Goal: Task Accomplishment & Management: Complete application form

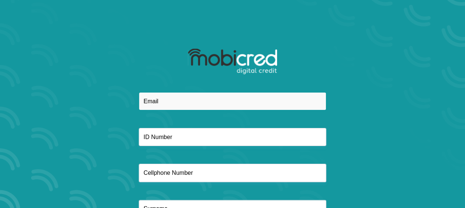
click at [164, 103] on input "email" at bounding box center [232, 101] width 187 height 18
type input "[EMAIL_ADDRESS][DOMAIN_NAME]"
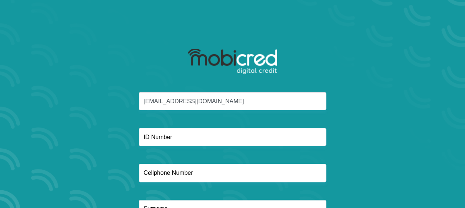
type input "0630829350"
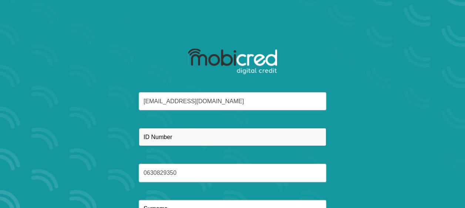
click at [196, 140] on input "text" at bounding box center [232, 137] width 187 height 18
type input "9408080632082"
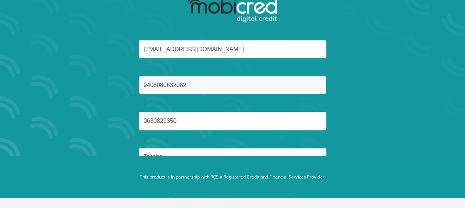
scroll to position [61, 0]
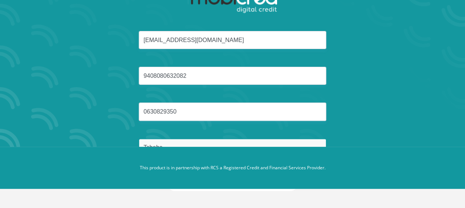
click at [169, 141] on input "Tshaba" at bounding box center [232, 148] width 187 height 18
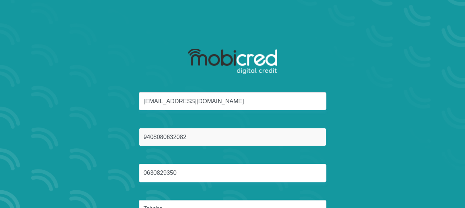
click at [192, 138] on input "9408080632082" at bounding box center [232, 137] width 187 height 18
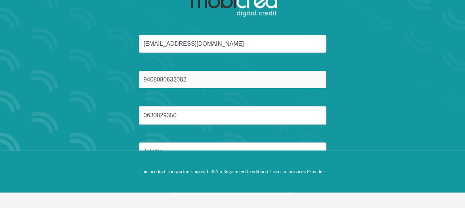
scroll to position [61, 0]
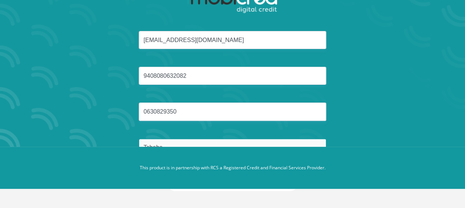
click at [168, 139] on input "Tshaba" at bounding box center [232, 148] width 187 height 18
type input "T"
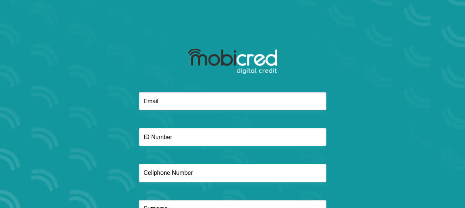
scroll to position [61, 0]
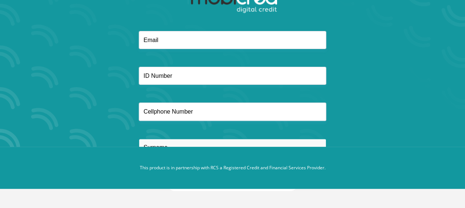
click at [144, 142] on input "text" at bounding box center [232, 148] width 187 height 18
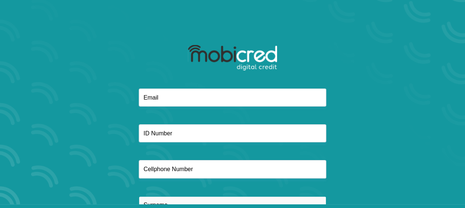
scroll to position [0, 0]
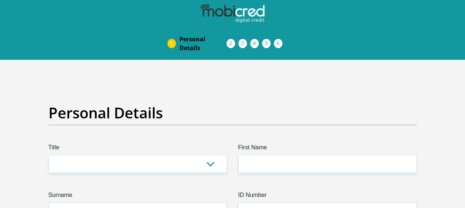
scroll to position [98, 0]
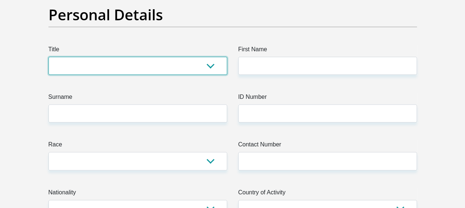
click at [208, 71] on select "Mr Ms Mrs Dr [PERSON_NAME]" at bounding box center [137, 66] width 179 height 18
click at [48, 57] on select "Mr Ms Mrs Dr Other" at bounding box center [137, 66] width 179 height 18
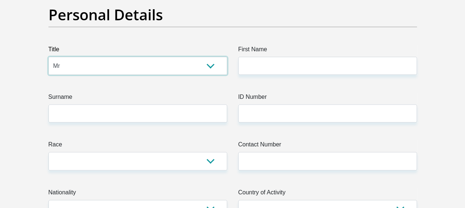
click at [205, 66] on select "Mr Ms Mrs Dr Other" at bounding box center [137, 66] width 179 height 18
select select "Ms"
click at [48, 57] on select "Mr Ms Mrs Dr Other" at bounding box center [137, 66] width 179 height 18
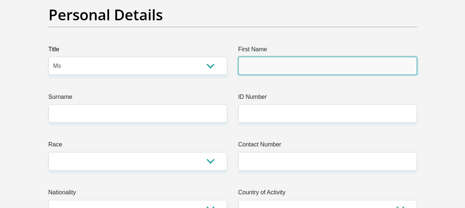
click at [264, 70] on input "First Name" at bounding box center [327, 66] width 179 height 18
type input "Asanda"
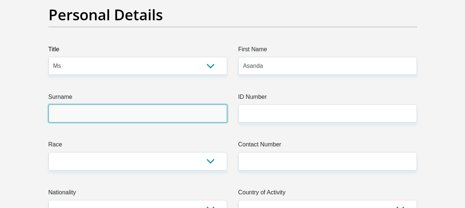
type input "Tshaba"
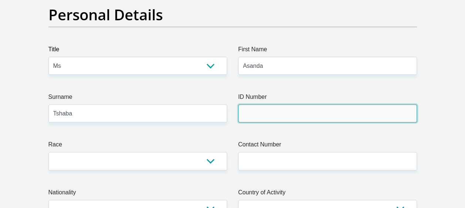
type input "24937169"
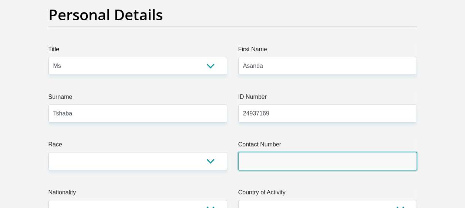
type input "0630829350"
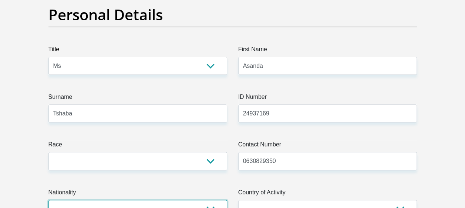
select select "ZAF"
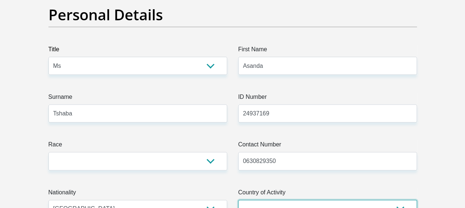
select select "ZAF"
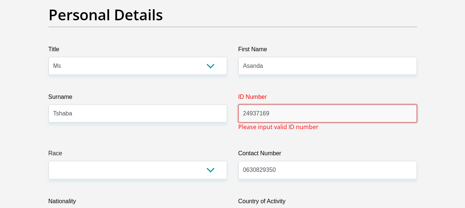
drag, startPoint x: 276, startPoint y: 115, endPoint x: 220, endPoint y: 107, distance: 57.4
type input "9408080632082"
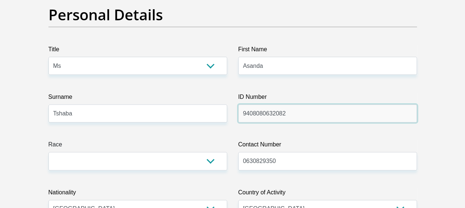
scroll to position [197, 0]
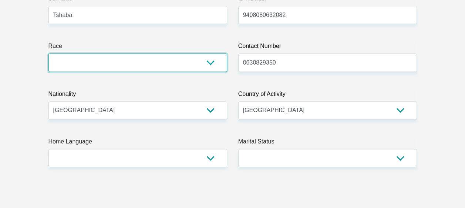
click at [211, 65] on select "Black Coloured Indian White Other" at bounding box center [137, 63] width 179 height 18
select select "1"
click at [48, 54] on select "Black Coloured Indian White Other" at bounding box center [137, 63] width 179 height 18
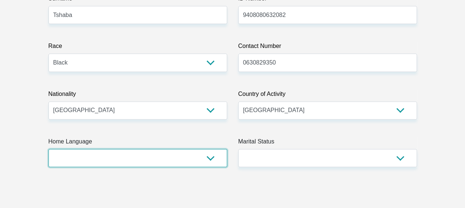
click at [203, 157] on select "Afrikaans English Sepedi South Ndebele Southern Sotho Swati Tsonga Tswana Venda…" at bounding box center [137, 158] width 179 height 18
select select "xho"
click at [48, 149] on select "Afrikaans English Sepedi South Ndebele Southern Sotho Swati Tsonga Tswana Venda…" at bounding box center [137, 158] width 179 height 18
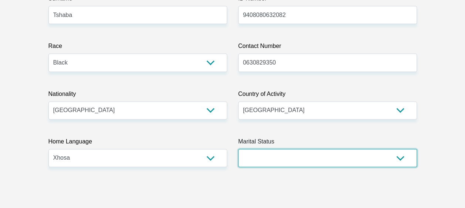
click at [392, 157] on select "Married ANC Single Divorced Widowed Married COP or Customary Law" at bounding box center [327, 158] width 179 height 18
select select "2"
click at [238, 149] on select "Married ANC Single Divorced Widowed Married COP or Customary Law" at bounding box center [327, 158] width 179 height 18
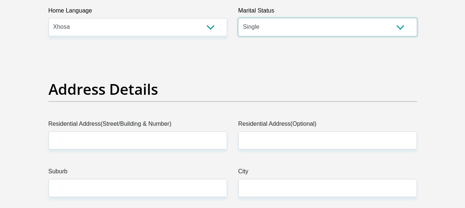
scroll to position [394, 0]
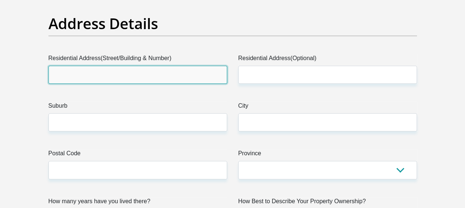
click at [103, 72] on input "Residential Address(Street/Building & Number)" at bounding box center [137, 75] width 179 height 18
type input "4 Poplar Avenue, Broadacres AH"
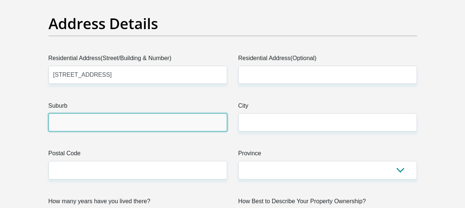
type input "sandton, Gauteng"
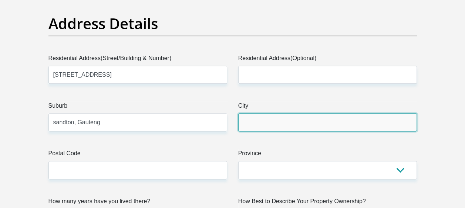
type input "sandton, Gauteng"
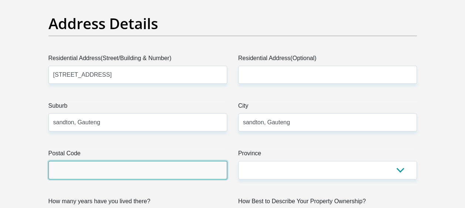
type input "2055"
type input "[EMAIL_ADDRESS][DOMAIN_NAME]"
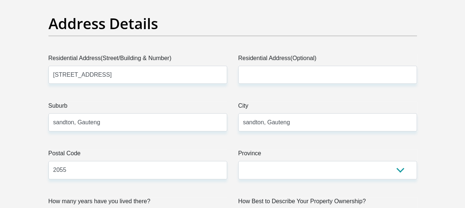
type input "[EMAIL_ADDRESS][DOMAIN_NAME]"
type input "42055"
drag, startPoint x: 146, startPoint y: 77, endPoint x: 37, endPoint y: 68, distance: 109.3
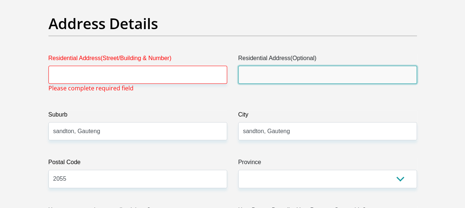
click at [258, 74] on input "Residential Address(Optional)" at bounding box center [327, 75] width 179 height 18
paste input "4 Poplar Avenue, Broadacres AH"
type input "4 Poplar Avenue, Broadacres AH"
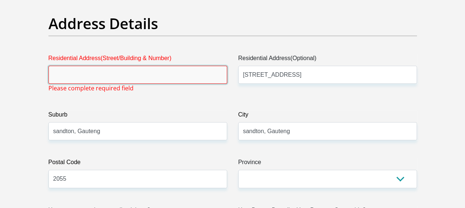
click at [113, 78] on input "Residential Address(Street/Building & Number)" at bounding box center [137, 75] width 179 height 18
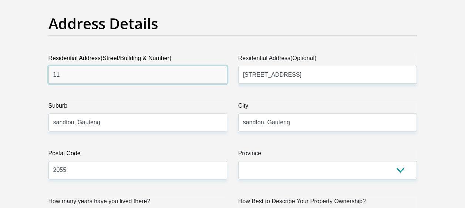
type input "1"
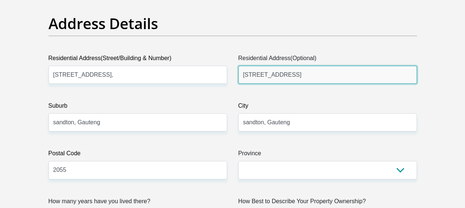
drag, startPoint x: 333, startPoint y: 78, endPoint x: 238, endPoint y: 58, distance: 97.5
click at [238, 58] on div "Residential Address(Optional) 4 Poplar Avenue, Broadacres AH" at bounding box center [327, 69] width 179 height 30
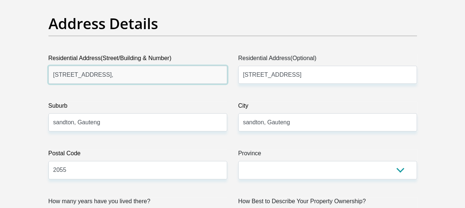
click at [132, 77] on input "unit 113, Soho Junction," at bounding box center [137, 75] width 179 height 18
paste input "4 Poplar Avenue, Broadacres AH"
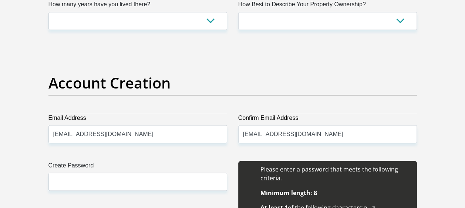
scroll to position [690, 0]
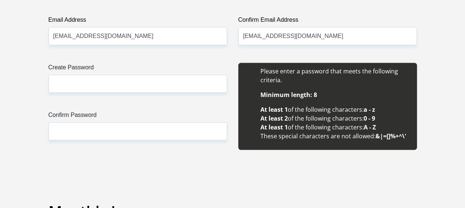
type input "unit 113, Soho Junction,4 Poplar Avenue, Broadacres AH"
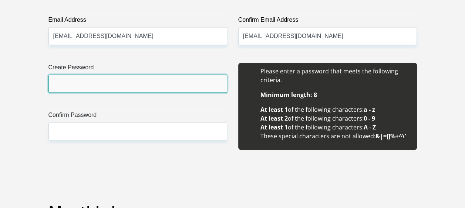
click at [118, 84] on input "Create Password" at bounding box center [137, 84] width 179 height 18
type input "213@Asa.#94"
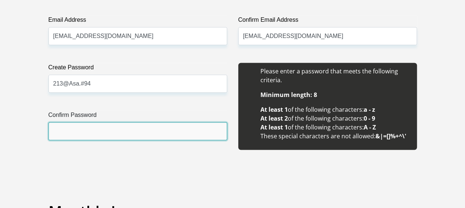
click at [97, 130] on input "Confirm Password" at bounding box center [137, 131] width 179 height 18
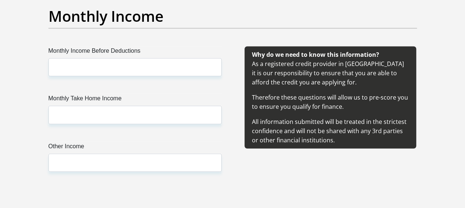
scroll to position [887, 0]
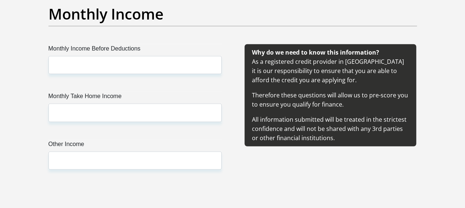
type input "213@Asa.#94"
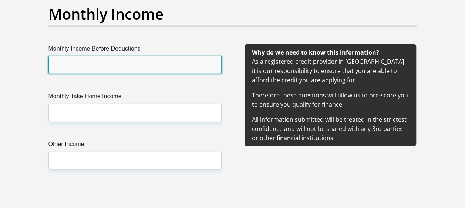
click at [106, 71] on input "Monthly Income Before Deductions" at bounding box center [134, 65] width 173 height 18
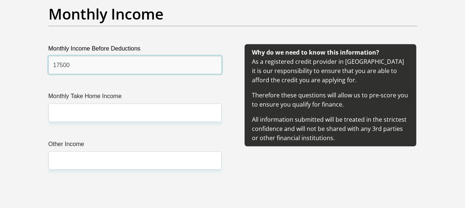
type input "17500"
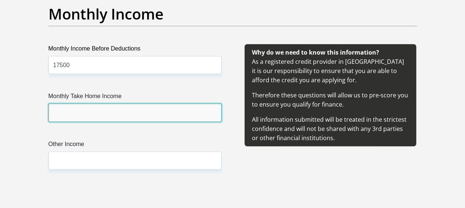
click at [80, 112] on input "Monthly Take Home Income" at bounding box center [134, 113] width 173 height 18
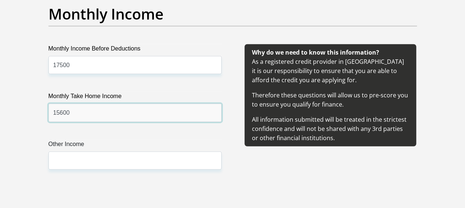
type input "15600"
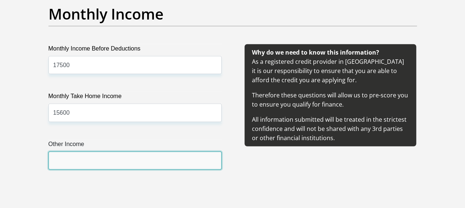
click at [78, 162] on input "Other Income" at bounding box center [134, 161] width 173 height 18
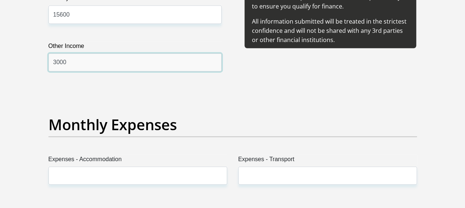
scroll to position [1084, 0]
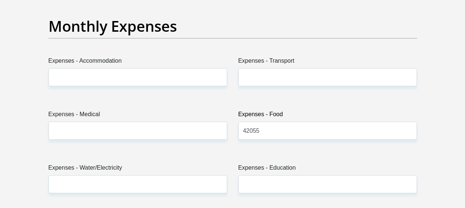
type input "3000"
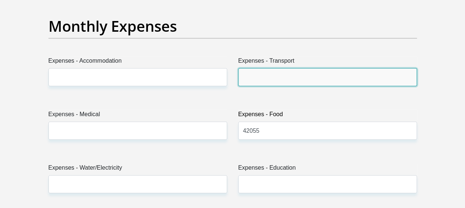
click at [255, 76] on input "Expenses - Transport" at bounding box center [327, 77] width 179 height 18
type input "0"
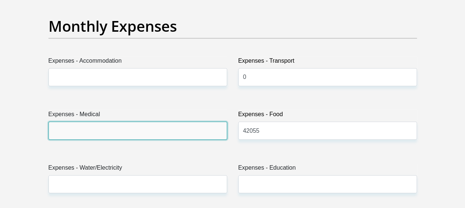
click at [196, 130] on input "Expenses - Medical" at bounding box center [137, 131] width 179 height 18
type input "2000"
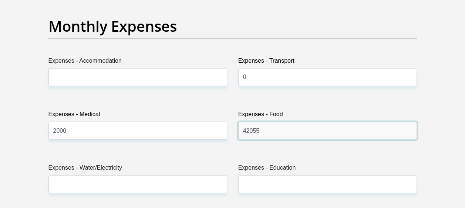
click at [270, 133] on input "42055" at bounding box center [327, 131] width 179 height 18
type input "4"
type input "5000"
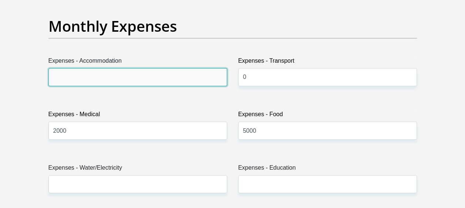
click at [132, 79] on input "Expenses - Accommodation" at bounding box center [137, 77] width 179 height 18
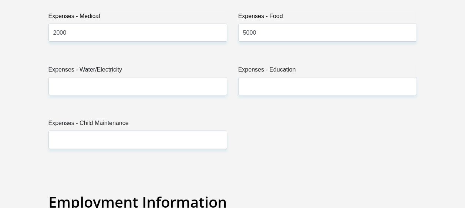
scroll to position [1183, 0]
type input "0"
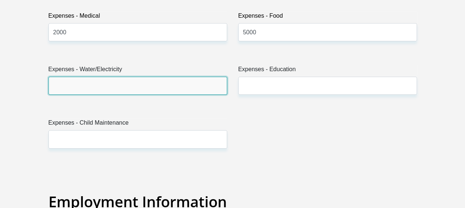
click at [114, 88] on input "Expenses - Water/Electricity" at bounding box center [137, 86] width 179 height 18
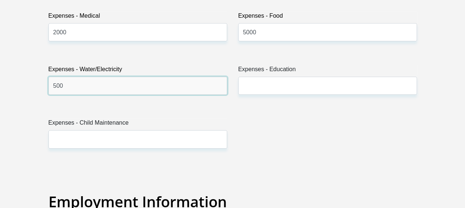
type input "500"
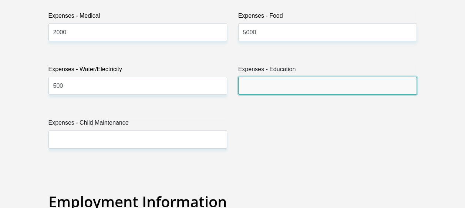
click at [264, 89] on input "Expenses - Education" at bounding box center [327, 86] width 179 height 18
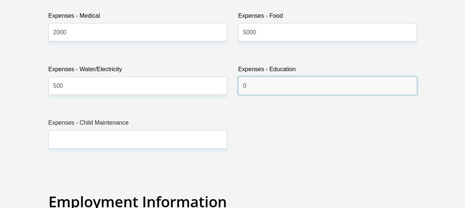
scroll to position [1281, 0]
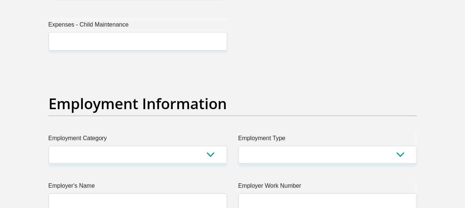
type input "0"
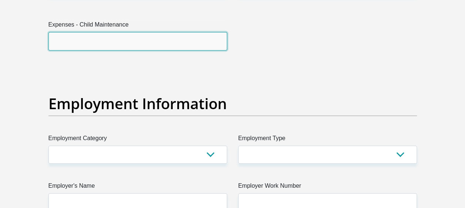
click at [122, 41] on input "Expenses - Child Maintenance" at bounding box center [137, 41] width 179 height 18
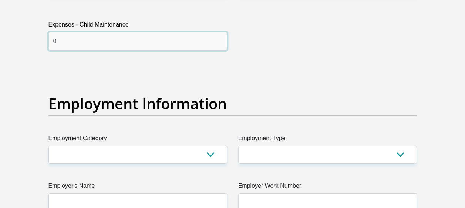
type input "0"
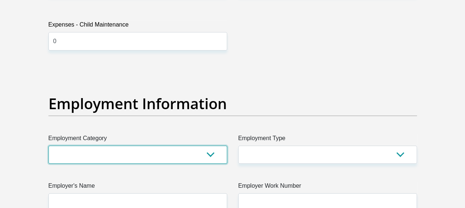
click at [208, 150] on select "AGRICULTURE ALCOHOL & TOBACCO CONSTRUCTION MATERIALS METALLURGY EQUIPMENT FOR R…" at bounding box center [137, 155] width 179 height 18
click at [48, 146] on select "AGRICULTURE ALCOHOL & TOBACCO CONSTRUCTION MATERIALS METALLURGY EQUIPMENT FOR R…" at bounding box center [137, 155] width 179 height 18
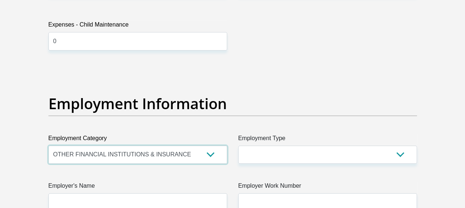
scroll to position [1380, 0]
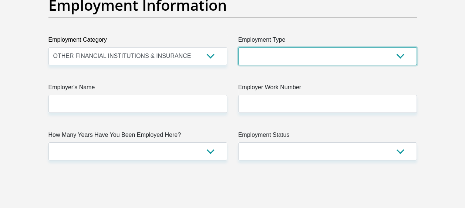
click at [401, 54] on select "College/Lecturer Craft Seller Creative Driver Executive Farmer Forces - Non Com…" at bounding box center [327, 56] width 179 height 18
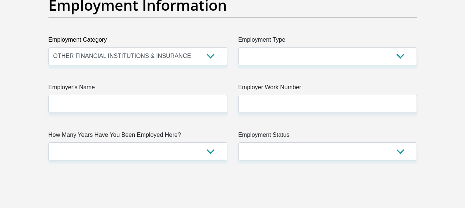
click at [214, 55] on select "AGRICULTURE ALCOHOL & TOBACCO CONSTRUCTION MATERIALS METALLURGY EQUIPMENT FOR R…" at bounding box center [137, 56] width 179 height 18
select select "76"
click at [48, 47] on select "AGRICULTURE ALCOHOL & TOBACCO CONSTRUCTION MATERIALS METALLURGY EQUIPMENT FOR R…" at bounding box center [137, 56] width 179 height 18
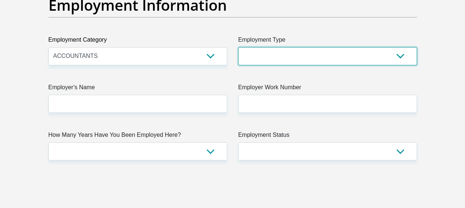
click at [399, 50] on select "College/Lecturer Craft Seller Creative Driver Executive Farmer Forces - Non Com…" at bounding box center [327, 56] width 179 height 18
select select "Office Staff/Clerk"
click at [238, 47] on select "College/Lecturer Craft Seller Creative Driver Executive Farmer Forces - Non Com…" at bounding box center [327, 56] width 179 height 18
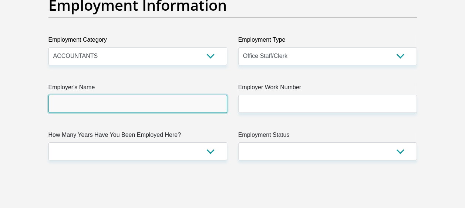
click at [121, 103] on input "Employer's Name" at bounding box center [137, 104] width 179 height 18
type input "U"
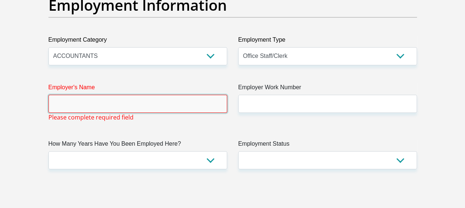
click at [112, 103] on input "Employer's Name" at bounding box center [137, 104] width 179 height 18
paste input "PoplarAvenueBroadacresAH"
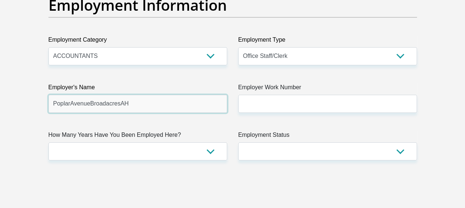
drag, startPoint x: 132, startPoint y: 103, endPoint x: 64, endPoint y: 101, distance: 68.8
click at [69, 102] on input "PoplarAvenueBroadacresAH" at bounding box center [137, 104] width 179 height 18
type input "P"
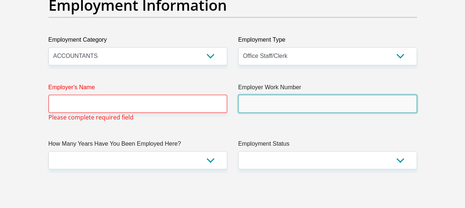
click at [295, 105] on input "Employer Work Number" at bounding box center [327, 104] width 179 height 18
paste input "4 Poplar Avenue, Broadacres AH"
type input "4 Poplar Avenue, Broadacres AH"
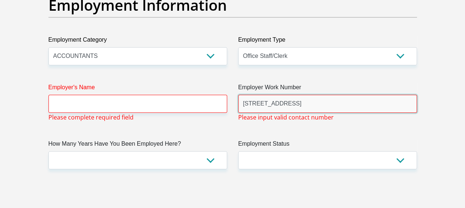
drag, startPoint x: 330, startPoint y: 103, endPoint x: 228, endPoint y: 106, distance: 102.8
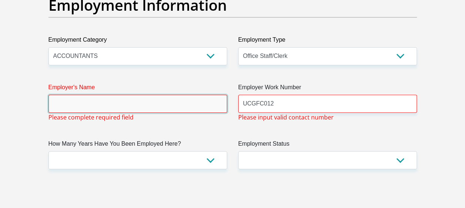
click at [116, 108] on input "Employer's Name" at bounding box center [137, 104] width 179 height 18
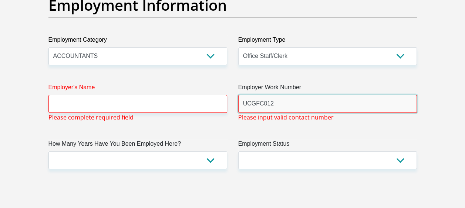
click at [289, 103] on input "UCGFC012" at bounding box center [327, 104] width 179 height 18
click at [319, 144] on label "Employment Status" at bounding box center [327, 146] width 179 height 12
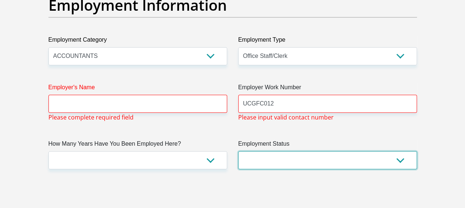
click at [319, 152] on select "Permanent/Full-time Part-time/Casual Contract Worker Self-Employed Housewife Re…" at bounding box center [327, 161] width 179 height 18
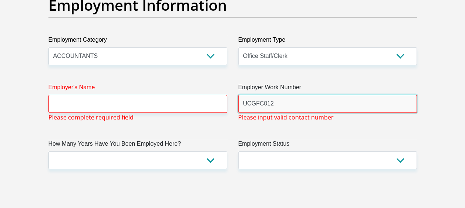
drag, startPoint x: 260, startPoint y: 102, endPoint x: 224, endPoint y: 102, distance: 36.6
type input "012"
click at [199, 113] on div "Employer's Name Please complete required field" at bounding box center [138, 102] width 190 height 39
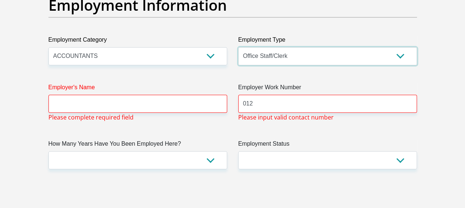
click at [295, 57] on select "College/Lecturer Craft Seller Creative Driver Executive Farmer Forces - Non Com…" at bounding box center [327, 56] width 179 height 18
click at [214, 140] on label "How Many Years Have You Been Employed Here?" at bounding box center [137, 146] width 179 height 12
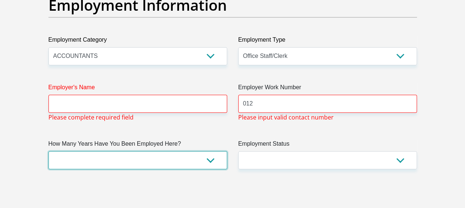
click at [214, 152] on select "less than 1 year 1-3 years 3-5 years 5+ years" at bounding box center [137, 161] width 179 height 18
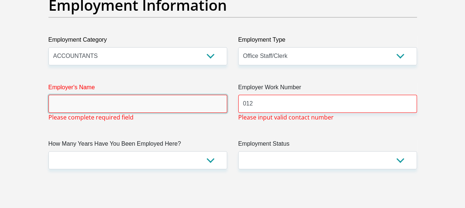
click at [184, 98] on input "Employer's Name" at bounding box center [137, 104] width 179 height 18
paste input "PoplarAvenueBroadacresAH"
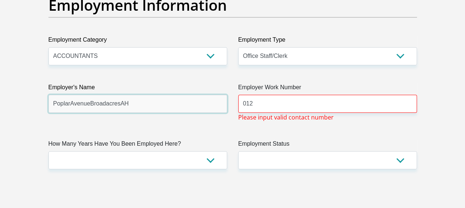
drag, startPoint x: 171, startPoint y: 105, endPoint x: 31, endPoint y: 89, distance: 141.0
type input "U"
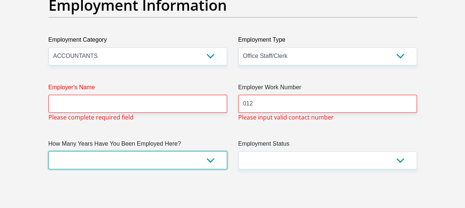
click at [212, 158] on select "less than 1 year 1-3 years 3-5 years 5+ years" at bounding box center [137, 161] width 179 height 18
select select "6"
click at [48, 152] on select "less than 1 year 1-3 years 3-5 years 5+ years" at bounding box center [137, 161] width 179 height 18
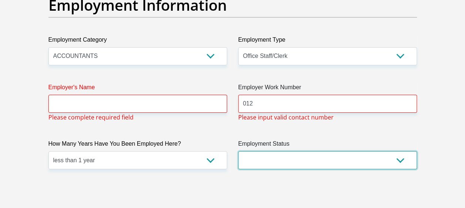
click at [394, 162] on select "Permanent/Full-time Part-time/Casual Contract Worker Self-Employed Housewife Re…" at bounding box center [327, 161] width 179 height 18
select select "1"
click at [238, 152] on select "Permanent/Full-time Part-time/Casual Contract Worker Self-Employed Housewife Re…" at bounding box center [327, 161] width 179 height 18
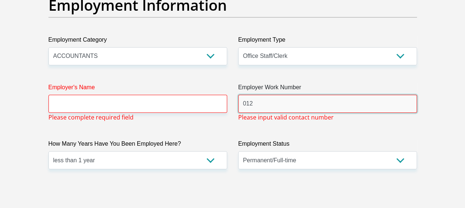
click at [265, 99] on input "012" at bounding box center [327, 104] width 179 height 18
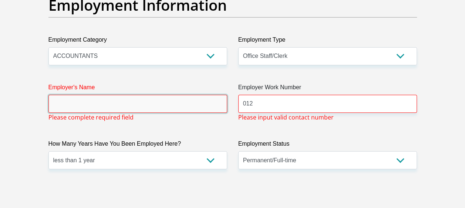
click at [149, 105] on input "Employer's Name" at bounding box center [137, 104] width 179 height 18
click at [130, 103] on input "Employer's Name" at bounding box center [137, 104] width 179 height 18
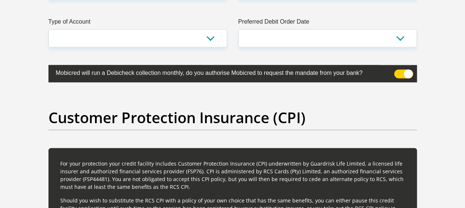
scroll to position [1774, 0]
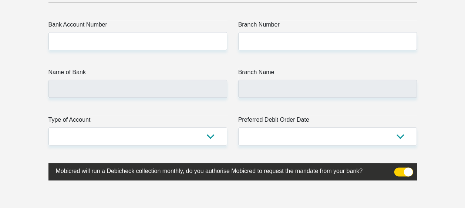
type input "UltimateFinancialConsulting"
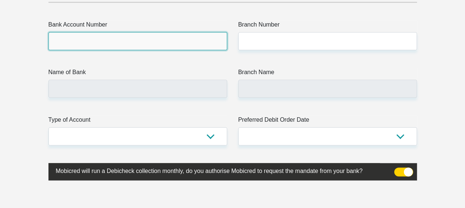
click at [184, 40] on input "Bank Account Number" at bounding box center [137, 41] width 179 height 18
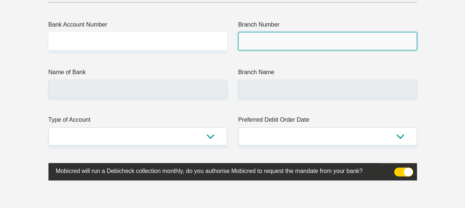
click at [262, 42] on input "Branch Number" at bounding box center [327, 41] width 179 height 18
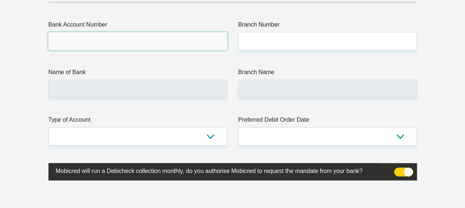
click at [177, 44] on input "Bank Account Number" at bounding box center [137, 41] width 179 height 18
type input "62450763779"
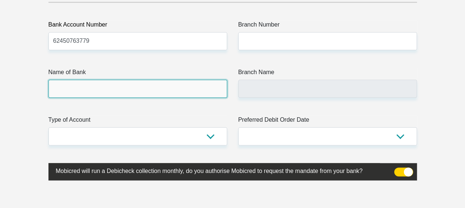
click at [141, 92] on input "Name of Bank" at bounding box center [137, 89] width 179 height 18
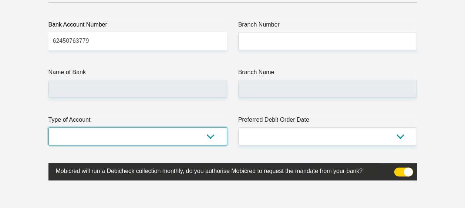
click at [211, 136] on select "Cheque Savings" at bounding box center [137, 137] width 179 height 18
select select "CUR"
click at [48, 128] on select "Cheque Savings" at bounding box center [137, 137] width 179 height 18
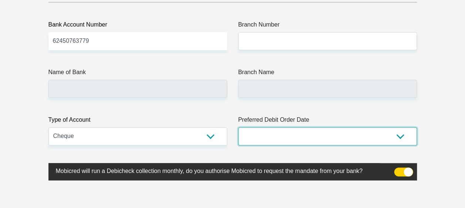
click at [396, 133] on select "1st 2nd 3rd 4th 5th 7th 18th 19th 20th 21st 22nd 23rd 24th 25th 26th 27th 28th …" at bounding box center [327, 137] width 179 height 18
select select "30"
click at [238, 128] on select "1st 2nd 3rd 4th 5th 7th 18th 19th 20th 21st 22nd 23rd 24th 25th 26th 27th 28th …" at bounding box center [327, 137] width 179 height 18
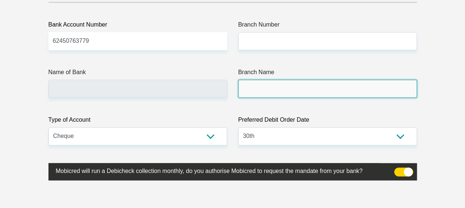
click at [313, 94] on input "Branch Name" at bounding box center [327, 89] width 179 height 18
click at [263, 81] on input "Branch Name" at bounding box center [327, 89] width 179 height 18
click at [252, 84] on input "Branch Name" at bounding box center [327, 89] width 179 height 18
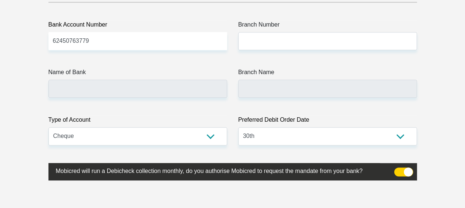
click at [402, 169] on span at bounding box center [403, 172] width 19 height 9
click at [398, 170] on input "checkbox" at bounding box center [398, 170] width 0 height 0
click at [405, 168] on span at bounding box center [403, 172] width 19 height 9
click at [398, 170] on input "checkbox" at bounding box center [398, 170] width 0 height 0
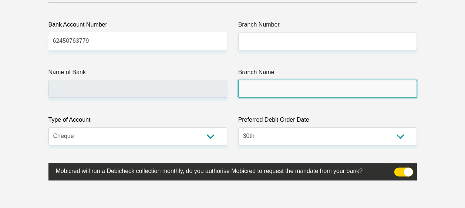
click at [275, 89] on input "Branch Name" at bounding box center [327, 89] width 179 height 18
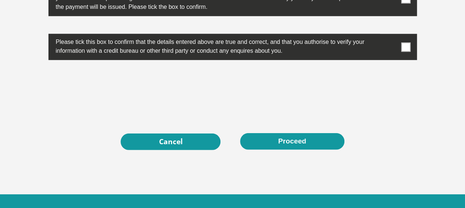
scroll to position [2477, 0]
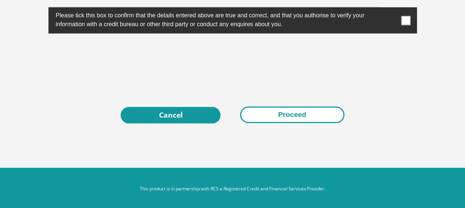
click at [290, 119] on button "Proceed" at bounding box center [292, 115] width 104 height 17
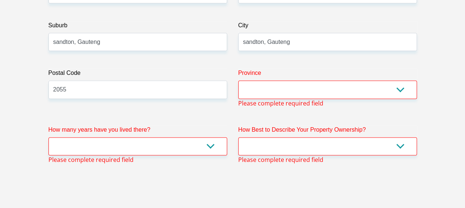
scroll to position [462, 0]
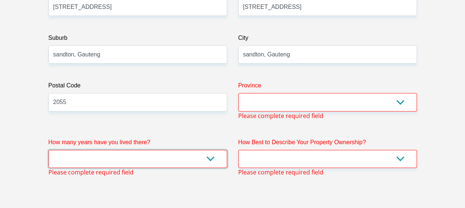
click at [205, 157] on select "less than 1 year 1-3 years 3-5 years 5+ years" at bounding box center [137, 159] width 179 height 18
select select "0"
click at [48, 150] on select "less than 1 year 1-3 years 3-5 years 5+ years" at bounding box center [137, 159] width 179 height 18
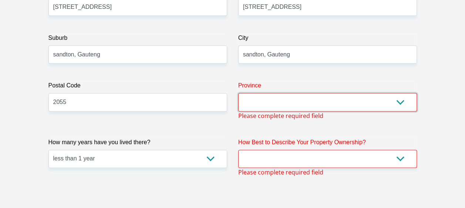
click at [398, 98] on select "Eastern Cape Free State Gauteng KwaZulu-Natal Limpopo Mpumalanga Northern Cape …" at bounding box center [327, 102] width 179 height 18
select select "Gauteng"
click at [238, 93] on select "Eastern Cape Free State Gauteng KwaZulu-Natal Limpopo Mpumalanga Northern Cape …" at bounding box center [327, 102] width 179 height 18
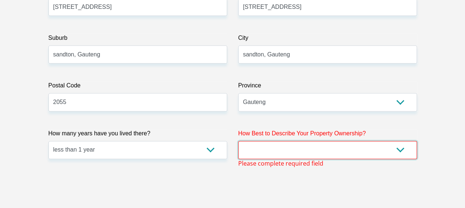
click at [398, 144] on select "Owned Rented Family Owned Company Dwelling" at bounding box center [327, 150] width 179 height 18
select select "parents"
click at [238, 141] on select "Owned Rented Family Owned Company Dwelling" at bounding box center [327, 150] width 179 height 18
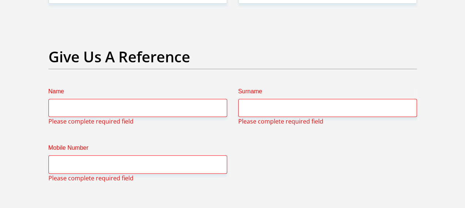
scroll to position [1546, 0]
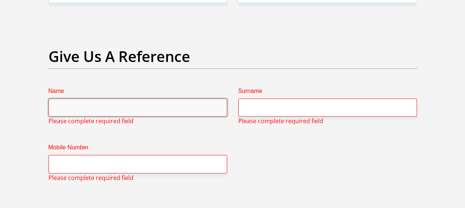
click at [120, 107] on input "Name" at bounding box center [137, 108] width 179 height 18
type input "Ndilisa"
type input "Tshaba"
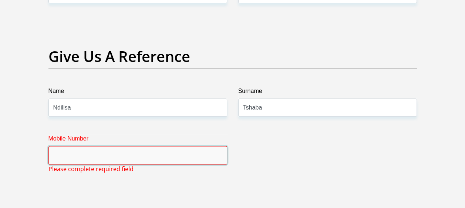
click at [163, 154] on input "Mobile Number" at bounding box center [137, 155] width 179 height 18
click at [81, 152] on input "Mobile Number" at bounding box center [137, 155] width 179 height 18
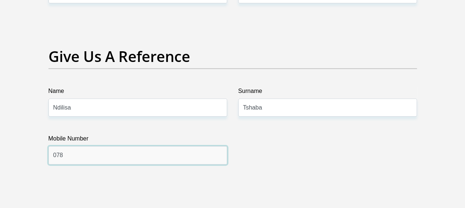
type input "0782481143"
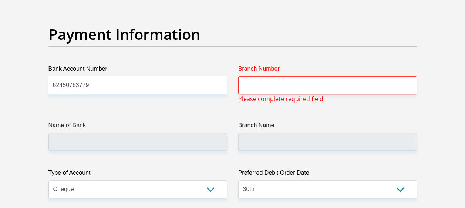
scroll to position [1743, 0]
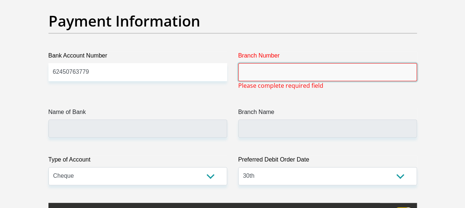
click at [325, 69] on input "Branch Number" at bounding box center [327, 72] width 179 height 18
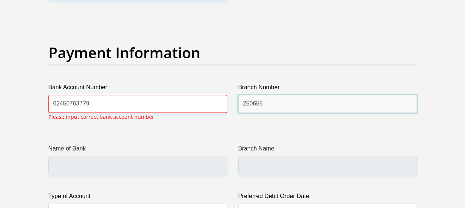
scroll to position [1810, 0]
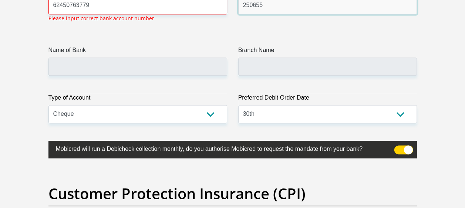
type input "250655"
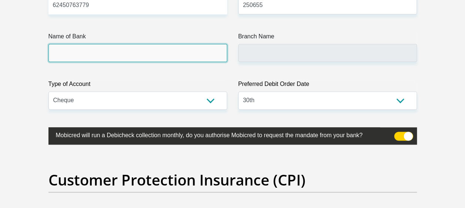
type input "FIRSTRAND BANK"
type input "BRANCH 560"
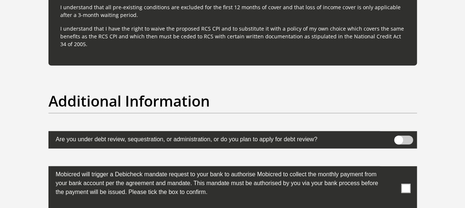
scroll to position [2401, 0]
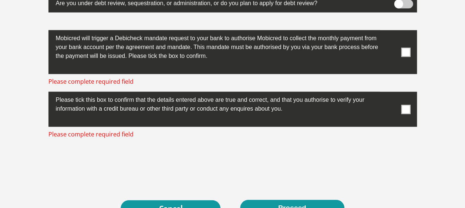
click at [405, 48] on span at bounding box center [405, 52] width 9 height 9
click at [391, 32] on input "checkbox" at bounding box center [391, 32] width 0 height 0
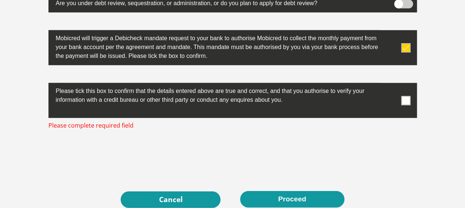
click at [406, 99] on span at bounding box center [405, 100] width 9 height 9
click at [391, 85] on input "checkbox" at bounding box center [391, 85] width 0 height 0
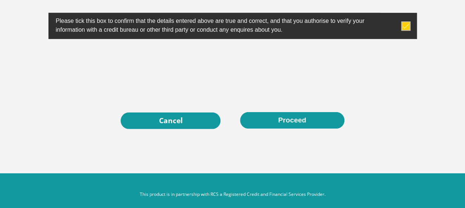
scroll to position [2477, 0]
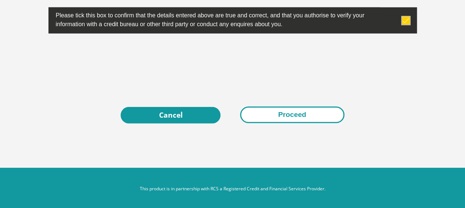
click at [322, 107] on button "Proceed" at bounding box center [292, 115] width 104 height 17
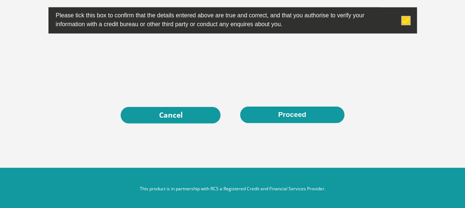
scroll to position [0, 0]
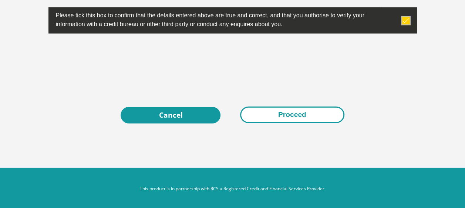
click at [287, 112] on button "Proceed" at bounding box center [292, 115] width 104 height 17
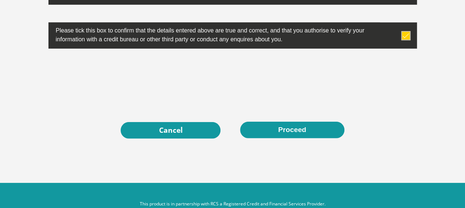
scroll to position [2477, 0]
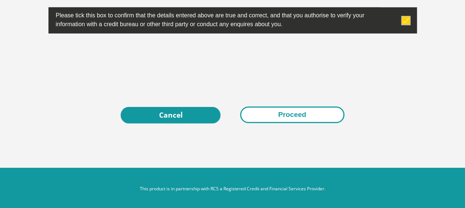
click at [302, 115] on button "Proceed" at bounding box center [292, 115] width 104 height 17
click at [267, 118] on button "Proceed" at bounding box center [292, 115] width 104 height 17
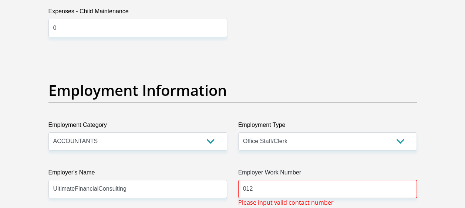
scroll to position [1393, 0]
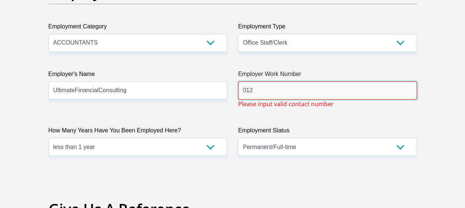
click at [243, 90] on input "012" at bounding box center [327, 91] width 179 height 18
type input "UCGFC012"
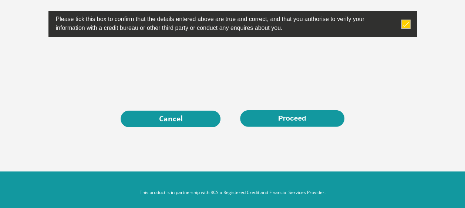
scroll to position [2477, 0]
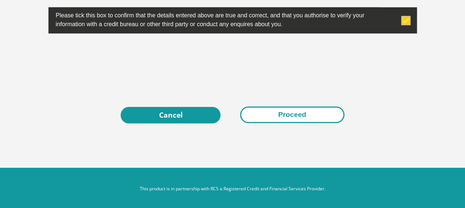
click at [297, 112] on button "Proceed" at bounding box center [292, 115] width 104 height 17
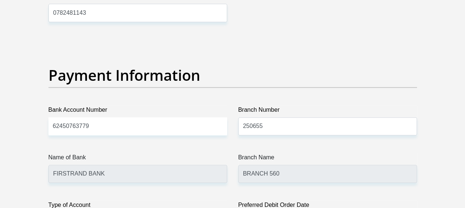
scroll to position [1393, 0]
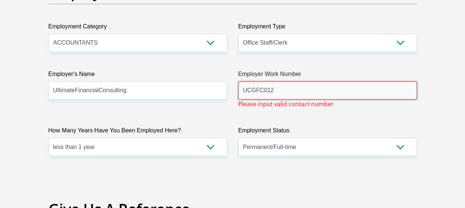
drag, startPoint x: 272, startPoint y: 91, endPoint x: 237, endPoint y: 86, distance: 35.4
click at [241, 87] on input "UCGFC012" at bounding box center [327, 91] width 179 height 18
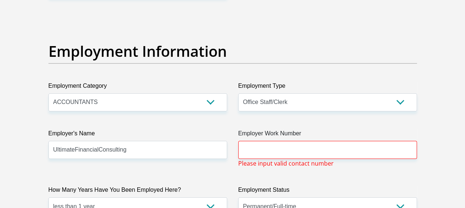
scroll to position [1313, 0]
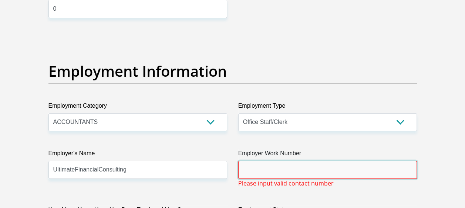
click at [266, 167] on input "Employer Work Number" at bounding box center [327, 170] width 179 height 18
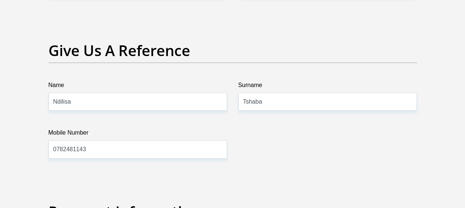
scroll to position [1355, 0]
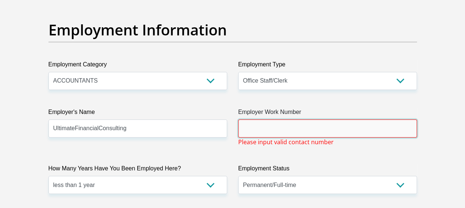
click at [251, 120] on input "Employer Work Number" at bounding box center [327, 129] width 179 height 18
paste input "76 946 4983"
click at [251, 127] on input "76 946 4983" at bounding box center [327, 129] width 179 height 18
click at [260, 128] on input "76946 4983" at bounding box center [327, 129] width 179 height 18
click at [241, 129] on input "769464983" at bounding box center [327, 129] width 179 height 18
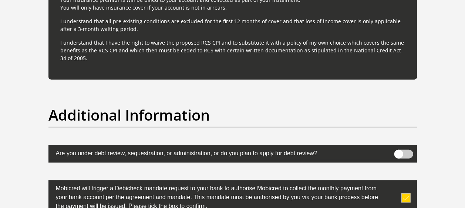
scroll to position [2439, 0]
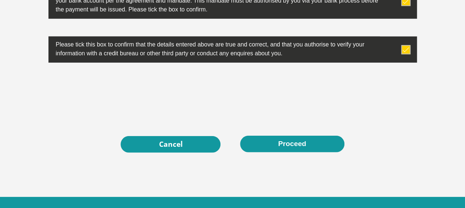
type input "0769464983"
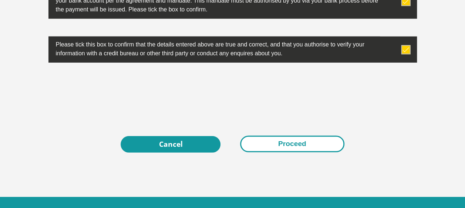
click at [317, 139] on button "Proceed" at bounding box center [292, 144] width 104 height 17
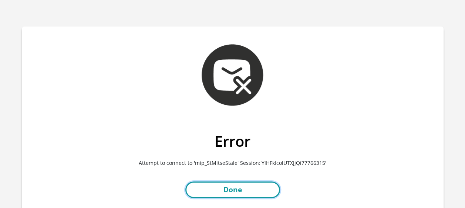
click at [240, 186] on link "Done" at bounding box center [232, 190] width 95 height 17
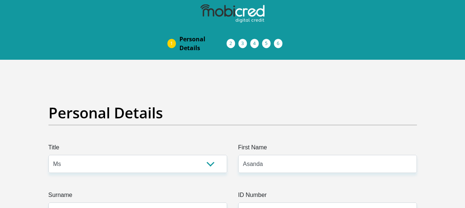
select select "Ms"
select select "1"
select select "ZAF"
select select "xho"
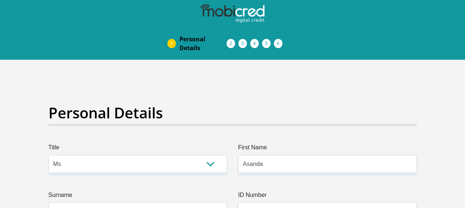
select select "2"
select select "Gauteng"
select select "0"
select select "parents"
select select "76"
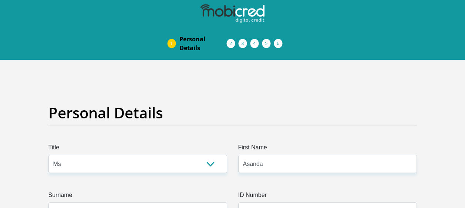
select select "Office Staff/Clerk"
select select "6"
select select "1"
select select "CUR"
select select "30"
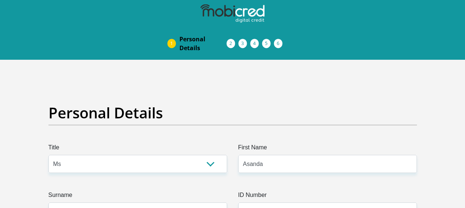
scroll to position [2435, 0]
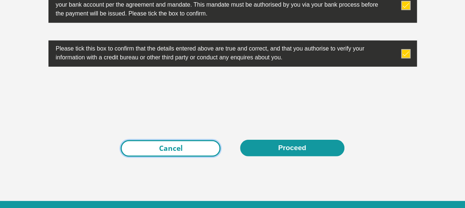
click at [184, 143] on link "Cancel" at bounding box center [170, 148] width 100 height 17
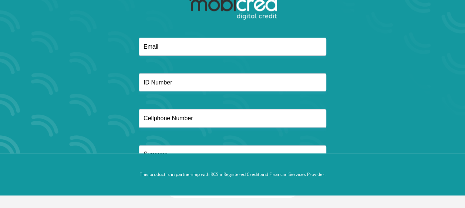
scroll to position [61, 0]
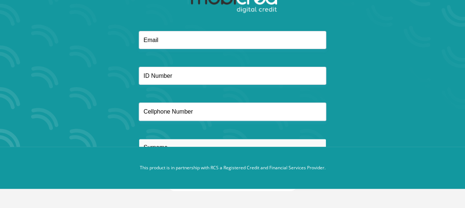
click at [156, 140] on input "text" at bounding box center [232, 148] width 187 height 18
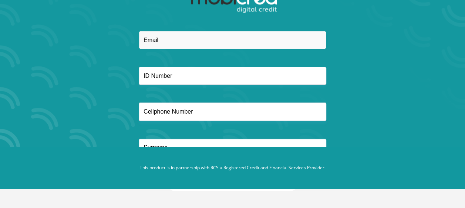
click at [181, 44] on input "email" at bounding box center [232, 40] width 187 height 18
type input "[EMAIL_ADDRESS][DOMAIN_NAME]"
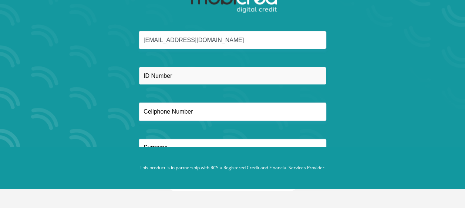
type input "0630829350"
click at [174, 73] on input "text" at bounding box center [232, 76] width 187 height 18
type input "9408080632082"
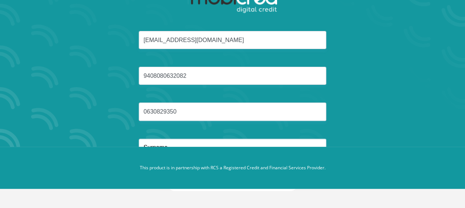
type input "Tshaba"
click at [202, 145] on input "Tshaba" at bounding box center [232, 148] width 187 height 18
click at [167, 175] on button "Reset Password" at bounding box center [232, 183] width 131 height 17
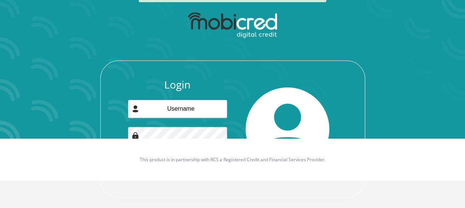
scroll to position [76, 0]
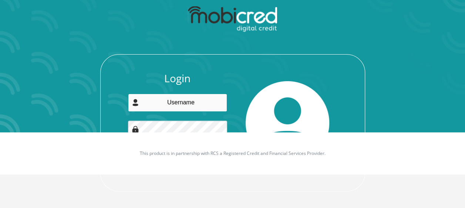
click at [189, 104] on input "email" at bounding box center [177, 103] width 99 height 18
type input "asandatshaba@gmail.com"
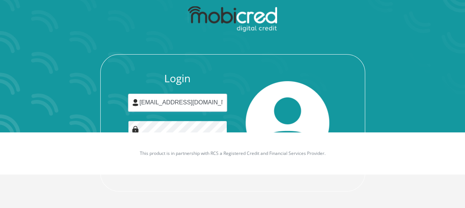
click at [145, 157] on button "Login" at bounding box center [178, 165] width 66 height 17
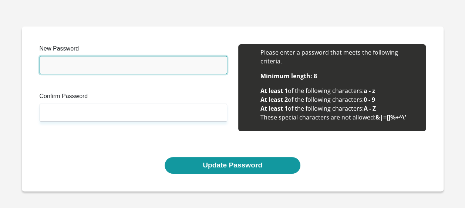
click at [122, 69] on input "New Password" at bounding box center [133, 65] width 187 height 18
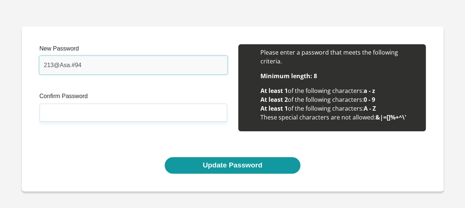
type input "213@Asa.#94"
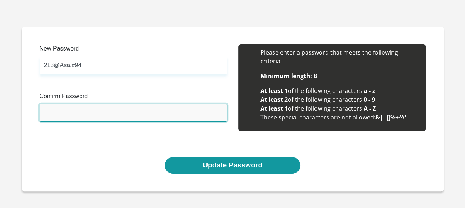
click at [91, 113] on input "Confirm Password" at bounding box center [133, 113] width 187 height 18
type input "213@Asa.#94"
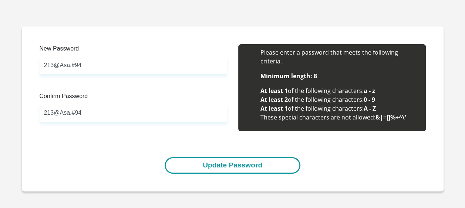
click at [239, 166] on button "Update Password" at bounding box center [232, 165] width 136 height 17
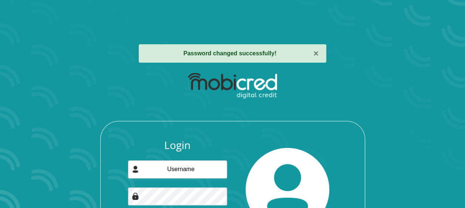
scroll to position [67, 0]
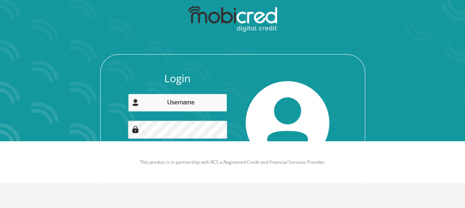
click at [161, 105] on input "email" at bounding box center [177, 103] width 99 height 18
type input "asandatshaba@gmail.com"
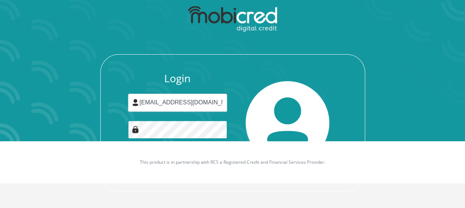
click at [145, 157] on button "Login" at bounding box center [178, 165] width 66 height 17
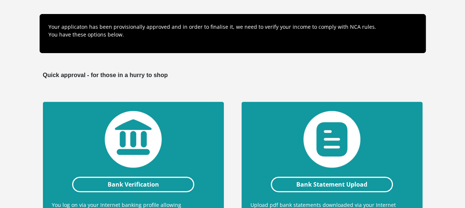
scroll to position [197, 0]
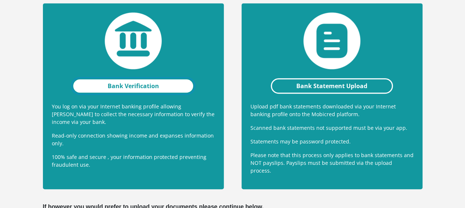
click at [165, 88] on link "Bank Verification" at bounding box center [133, 86] width 122 height 16
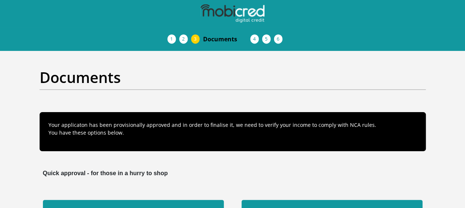
scroll to position [98, 0]
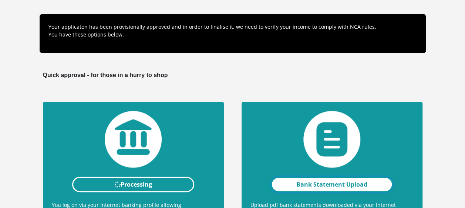
click at [346, 181] on link "Bank Statement Upload" at bounding box center [332, 185] width 122 height 16
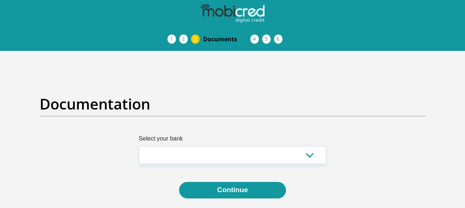
scroll to position [98, 0]
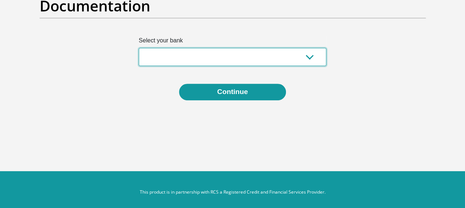
click at [305, 56] on select "Absa Capitec Bank Discovery Bank First National Bank Nedbank Standard Bank Tyme…" at bounding box center [232, 57] width 187 height 18
select select "{"id":"1","title":"First National Bank","institution":"Rand Merchant Bank","ali…"
click at [139, 48] on select "Absa Capitec Bank Discovery Bank First National Bank Nedbank Standard Bank Tyme…" at bounding box center [232, 57] width 187 height 18
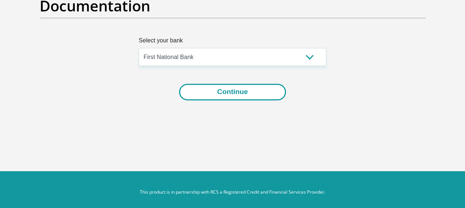
click at [253, 89] on button "Continue" at bounding box center [232, 92] width 107 height 17
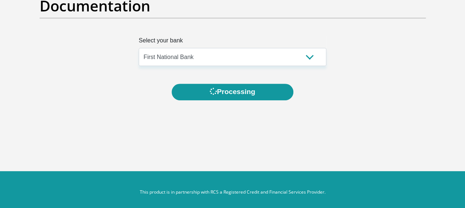
scroll to position [0, 0]
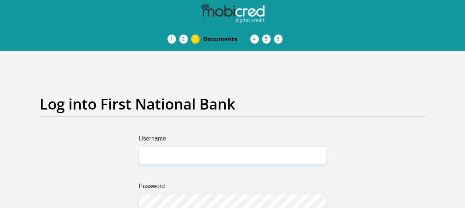
scroll to position [98, 0]
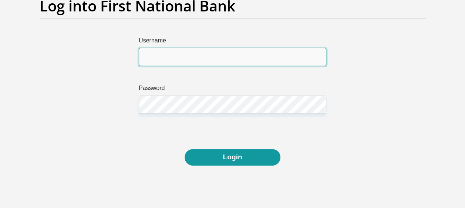
click at [174, 58] on input "Username" at bounding box center [232, 57] width 187 height 18
type input "0630829350"
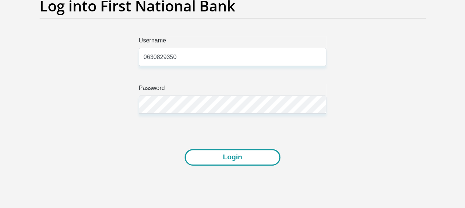
click at [254, 154] on button "Login" at bounding box center [231, 157] width 95 height 17
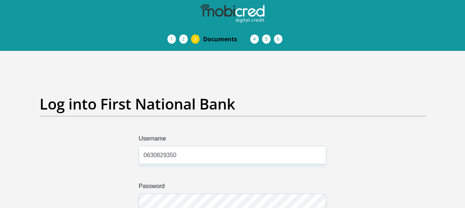
scroll to position [100, 0]
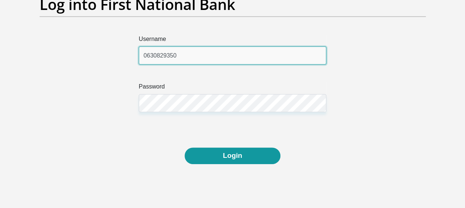
click at [180, 51] on input "0630829350" at bounding box center [232, 56] width 187 height 18
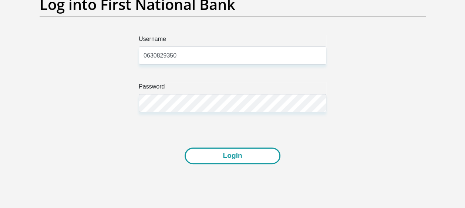
click at [258, 152] on button "Login" at bounding box center [231, 156] width 95 height 17
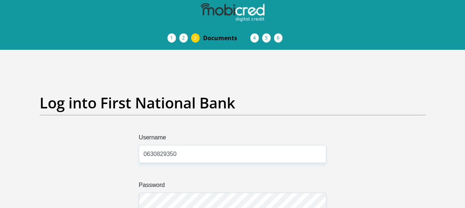
scroll to position [0, 0]
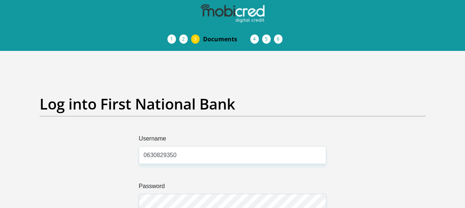
click at [256, 38] on li "Debicheck Mandate" at bounding box center [262, 39] width 12 height 6
click at [197, 39] on li "Documents" at bounding box center [226, 39] width 59 height 15
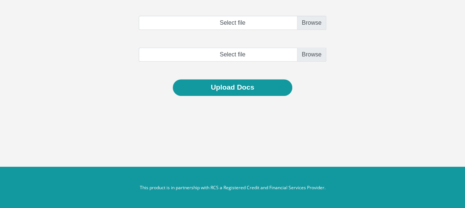
scroll to position [52, 0]
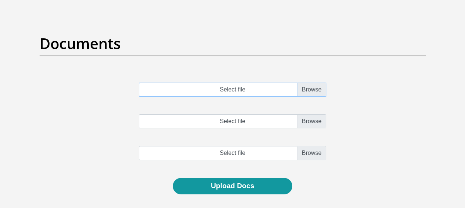
click at [314, 89] on input "Select file" at bounding box center [232, 90] width 187 height 14
type input "C:\fakepath\FNB_ASPIRE_CURRENT_ACCOUNT_121.pdf"
click at [281, 122] on input "Select file" at bounding box center [232, 122] width 187 height 14
type input "C:\fakepath\FNB_ASPIRE_CURRENT_ACCOUNT_122.pdf"
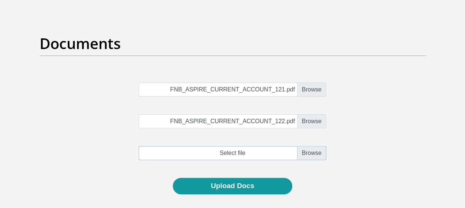
click at [248, 154] on input "file" at bounding box center [232, 153] width 187 height 14
type input "C:\fakepath\FNB_ASPIRE_CURRENT_ACCOUNT_123 (1).pdf"
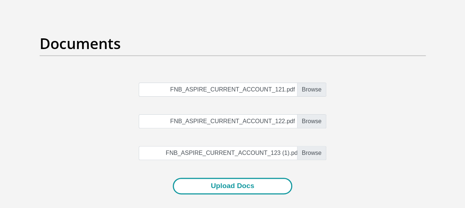
click at [230, 183] on button "Upload Docs" at bounding box center [232, 186] width 119 height 17
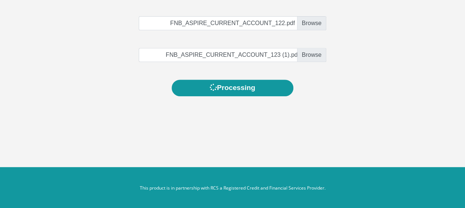
scroll to position [150, 0]
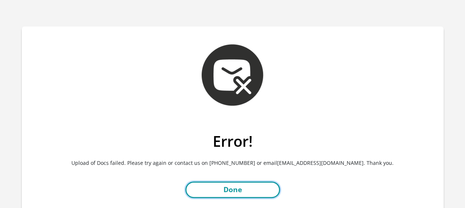
click at [227, 188] on link "Done" at bounding box center [232, 190] width 95 height 17
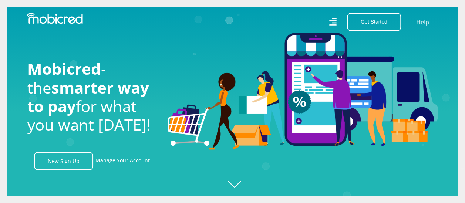
scroll to position [0, 527]
